Goal: Book appointment/travel/reservation

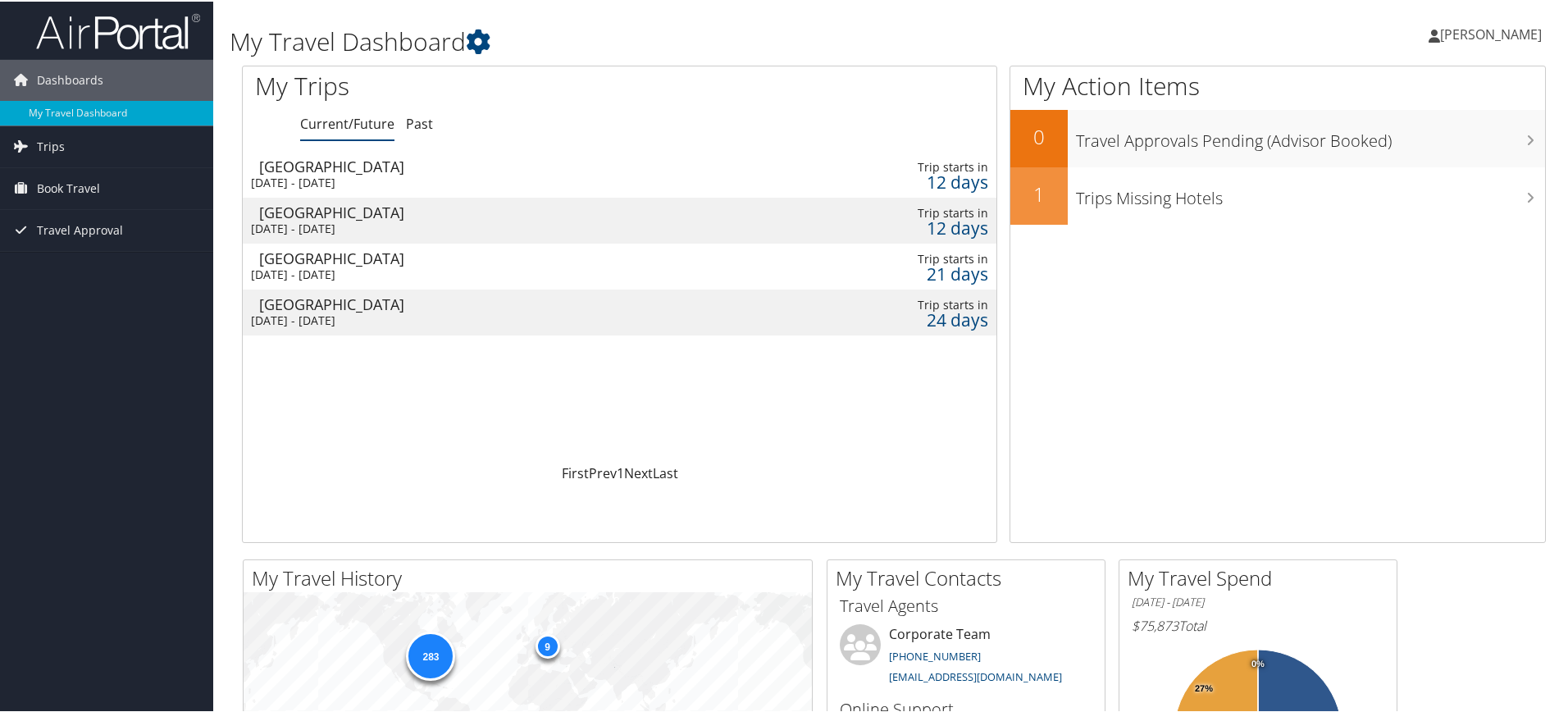
click at [337, 178] on div "[DATE] - [DATE]" at bounding box center [490, 181] width 477 height 15
click at [386, 220] on div "[DATE] - [DATE]" at bounding box center [490, 227] width 477 height 15
click at [382, 174] on div "Mon 15 Sep 2025 - Tue 16 Sep 2025" at bounding box center [490, 181] width 477 height 15
click at [68, 178] on span "Book Travel" at bounding box center [68, 186] width 63 height 41
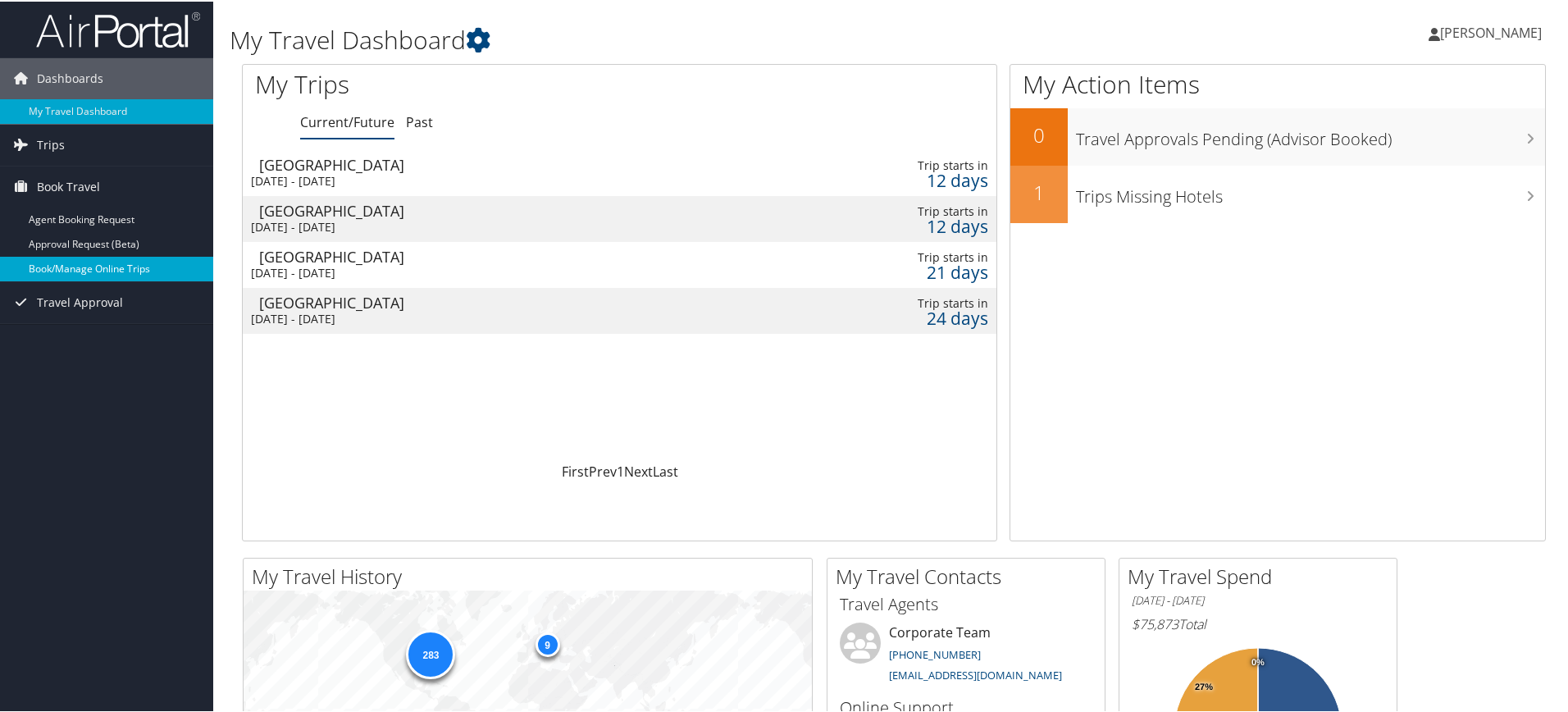
click at [95, 258] on link "Book/Manage Online Trips" at bounding box center [106, 267] width 213 height 24
